Goal: Information Seeking & Learning: Learn about a topic

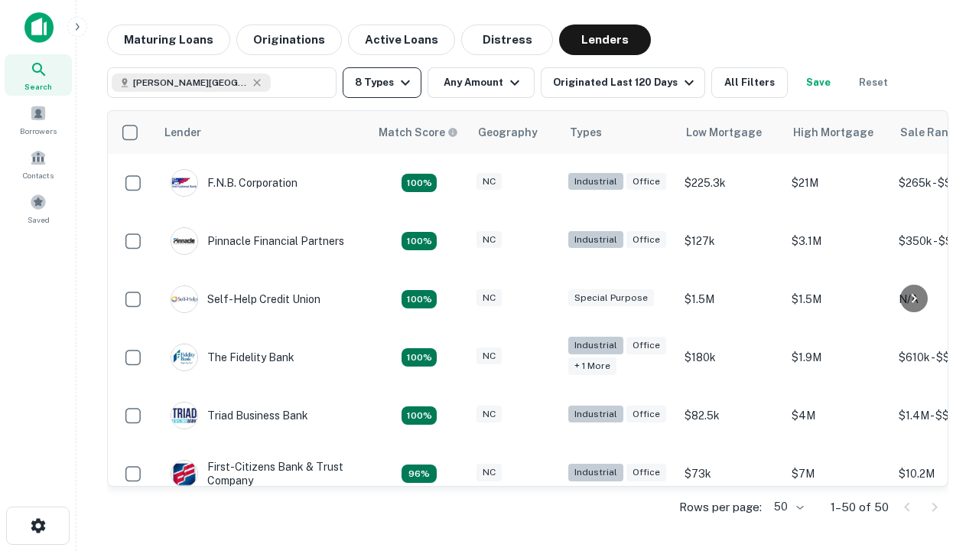
click at [382, 83] on button "8 Types" at bounding box center [382, 82] width 79 height 31
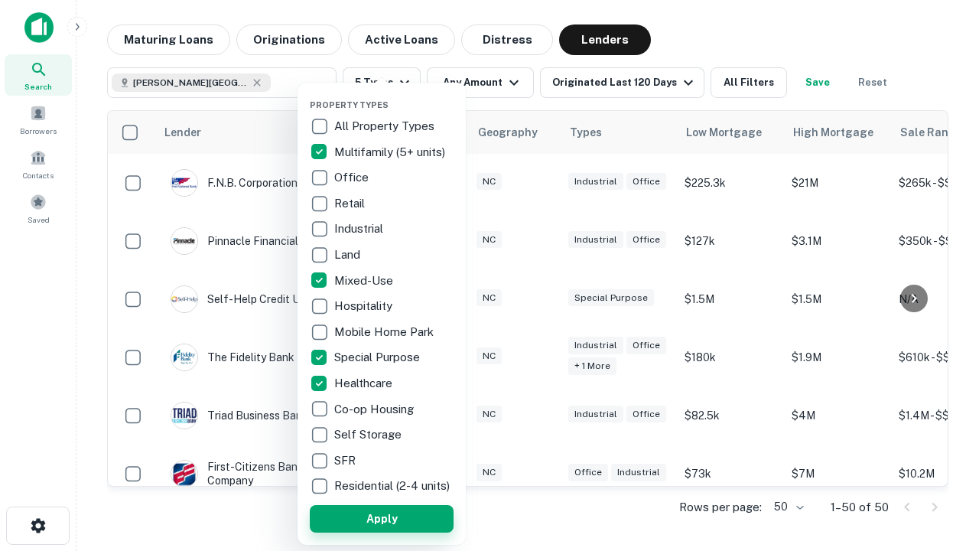
click at [382, 518] on button "Apply" at bounding box center [382, 519] width 144 height 28
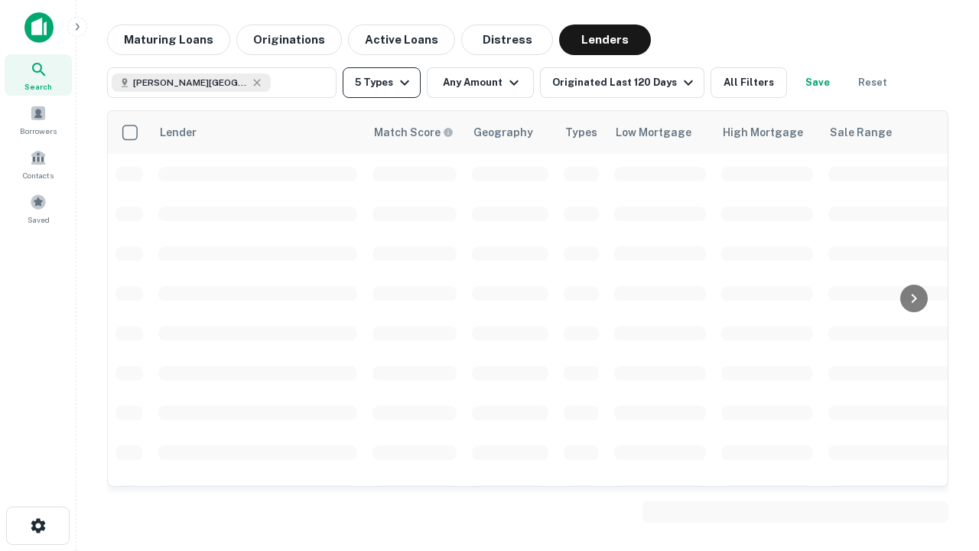
click at [382, 83] on button "5 Types" at bounding box center [382, 82] width 78 height 31
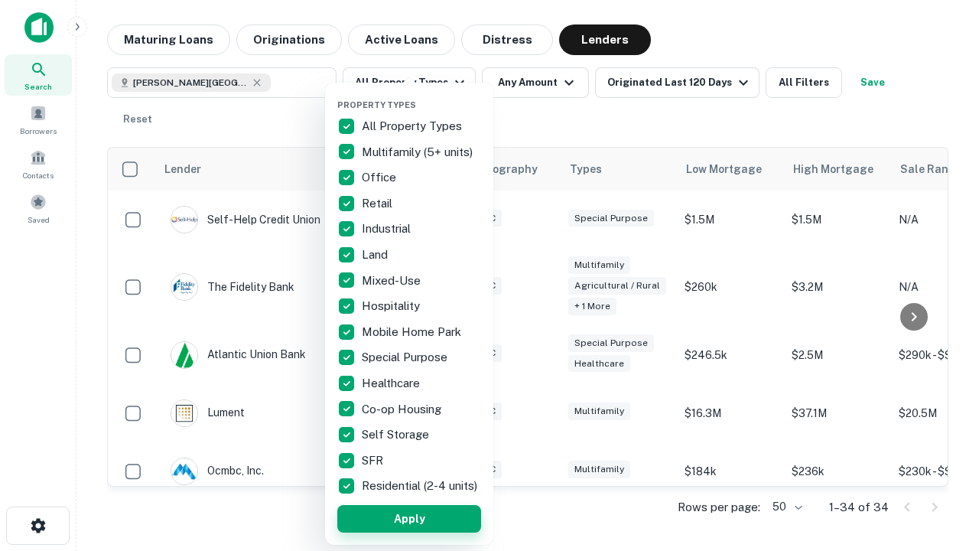
click at [409, 518] on button "Apply" at bounding box center [409, 519] width 144 height 28
